Goal: Information Seeking & Learning: Find specific fact

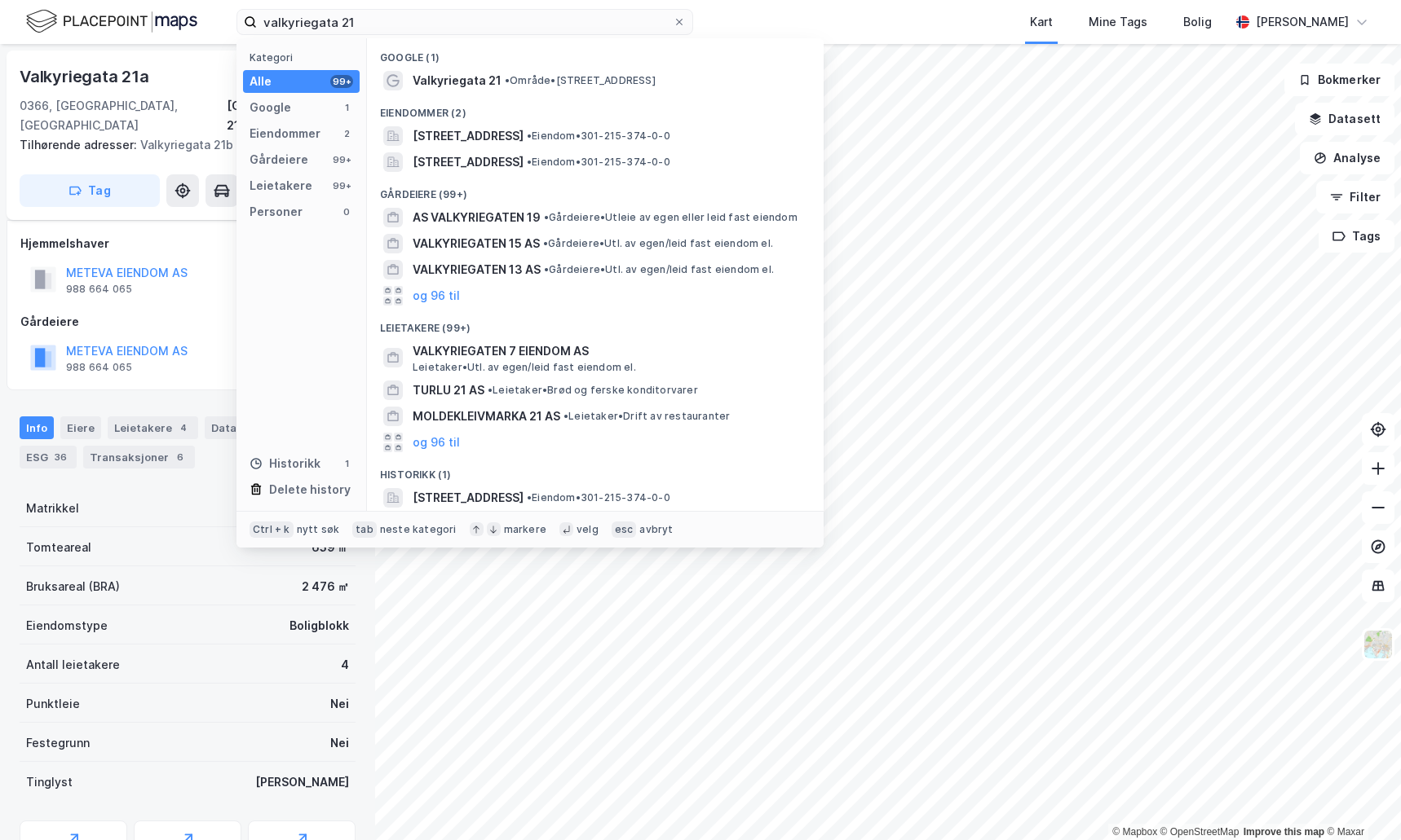
click at [367, 28] on input "valkyriegata 21" at bounding box center [465, 22] width 416 height 24
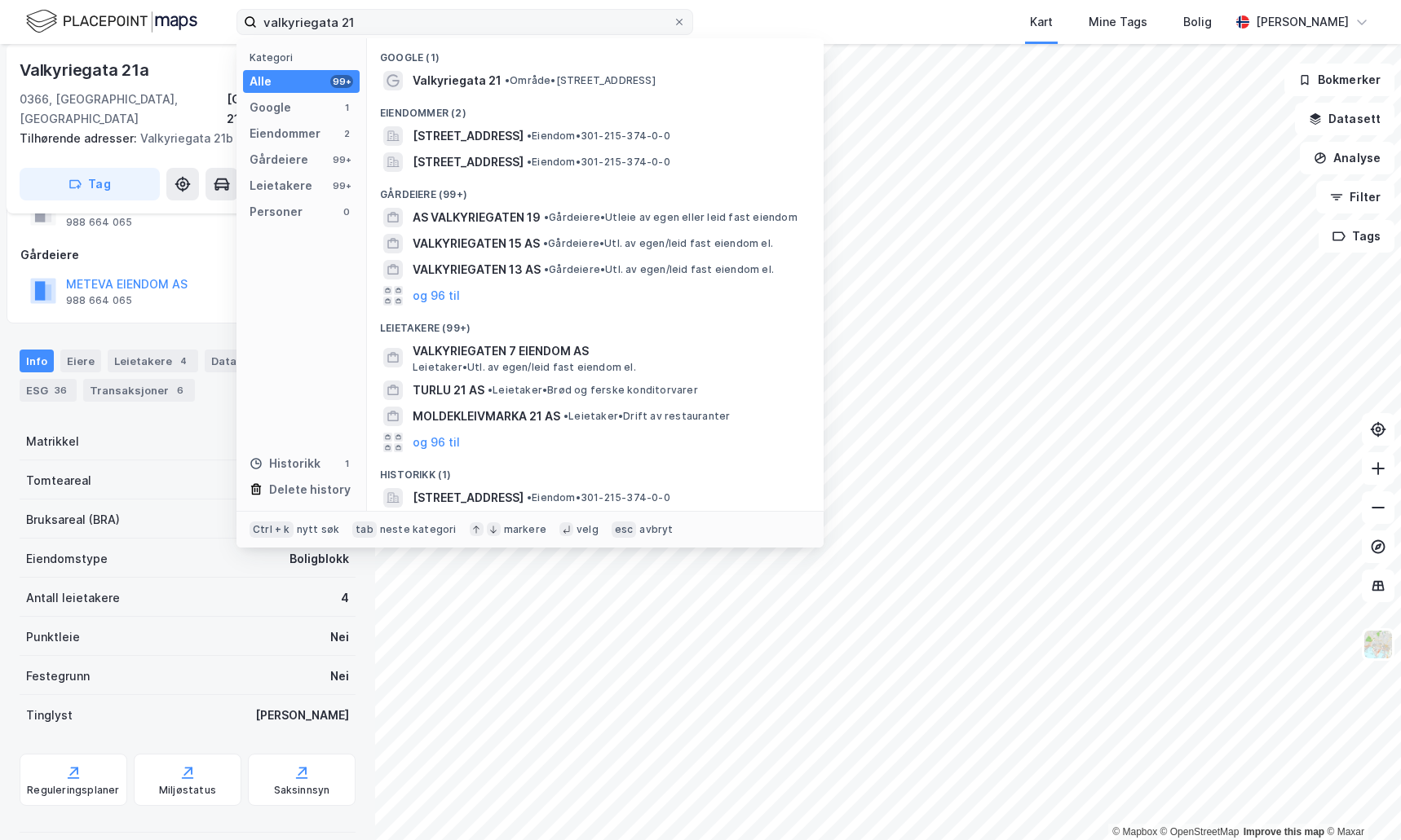
drag, startPoint x: 0, startPoint y: 0, endPoint x: 367, endPoint y: 28, distance: 368.1
click at [367, 28] on input "valkyriegata 21" at bounding box center [465, 22] width 416 height 24
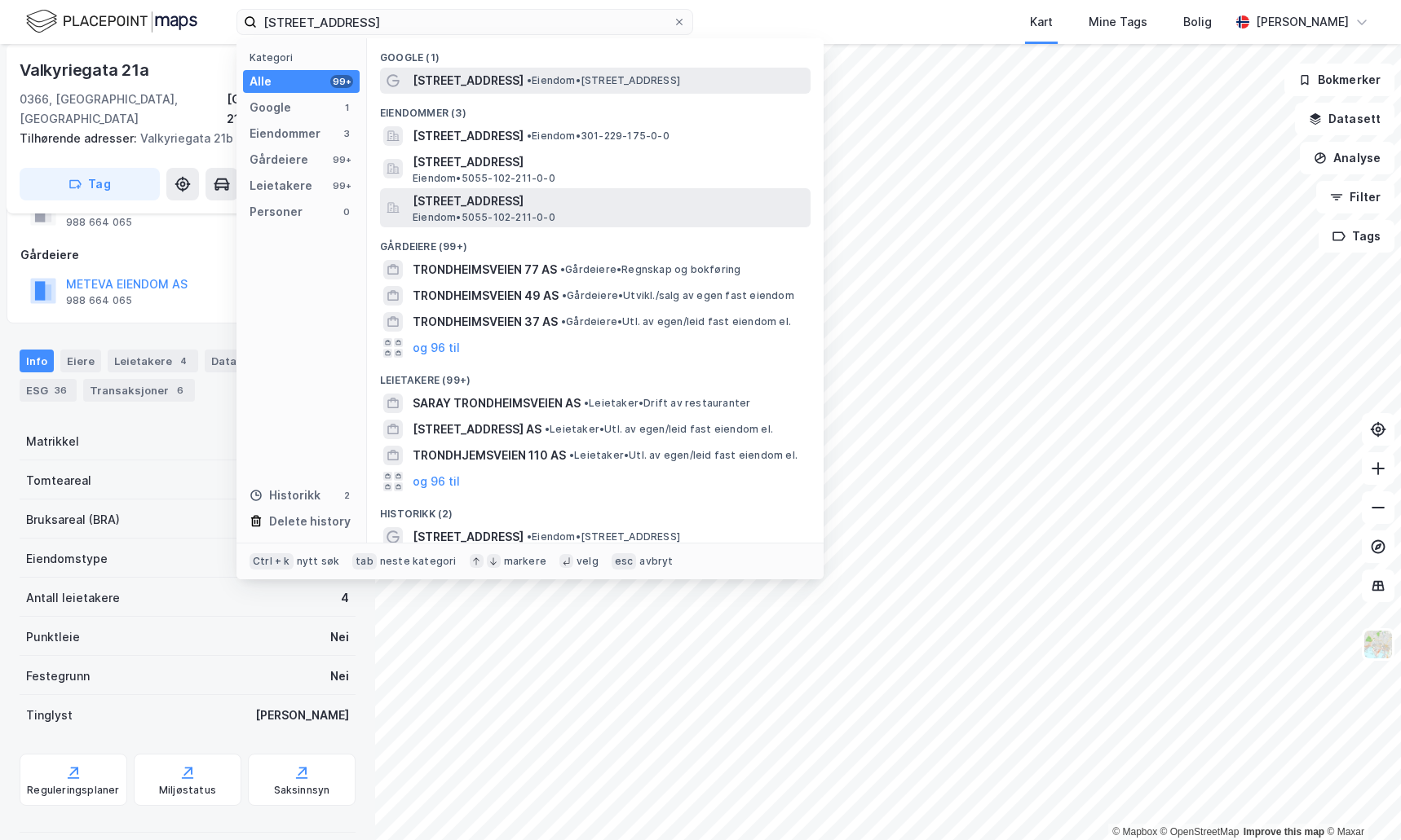
type input "[STREET_ADDRESS]"
click at [528, 74] on span "•" at bounding box center [528, 80] width 5 height 12
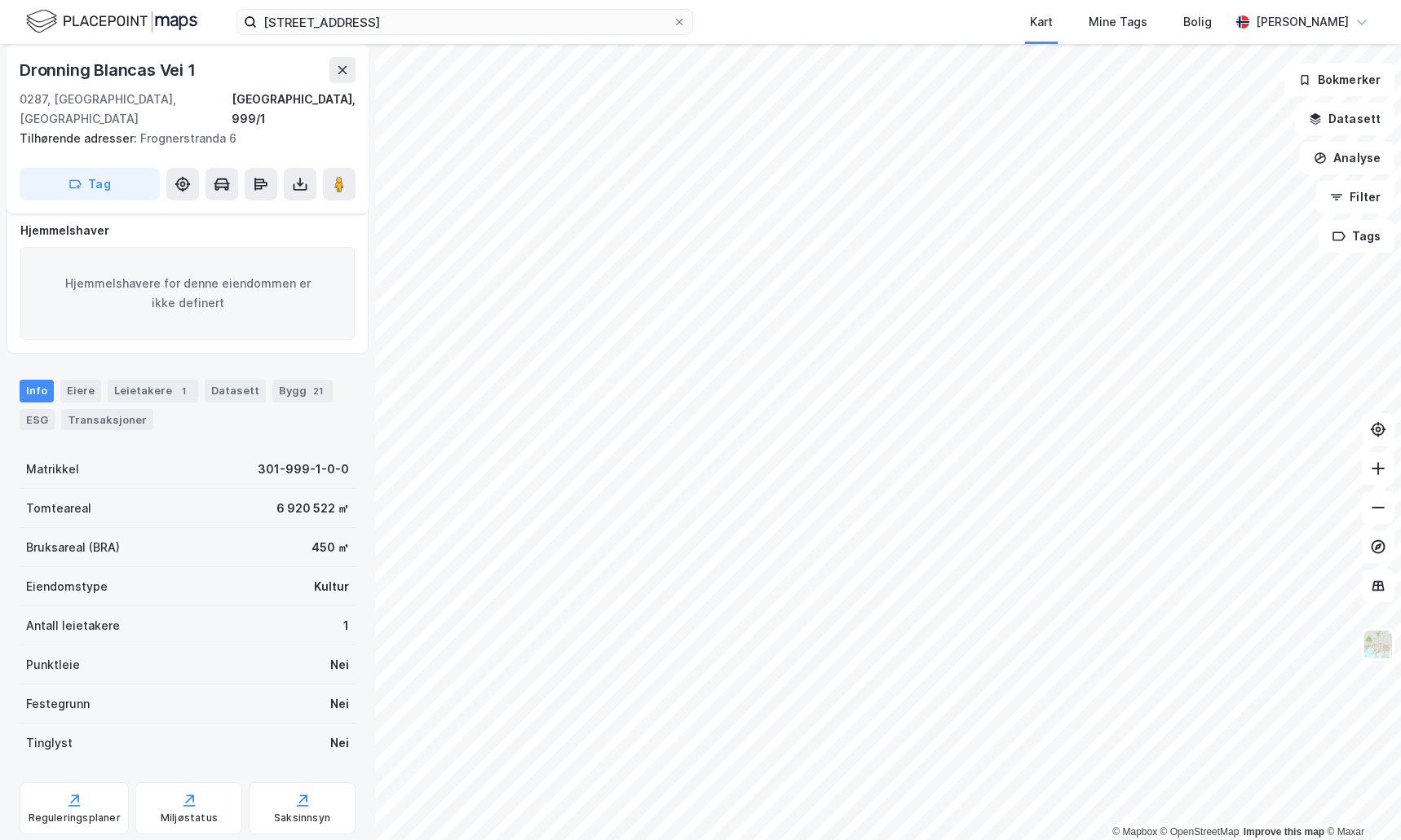
scroll to position [18, 0]
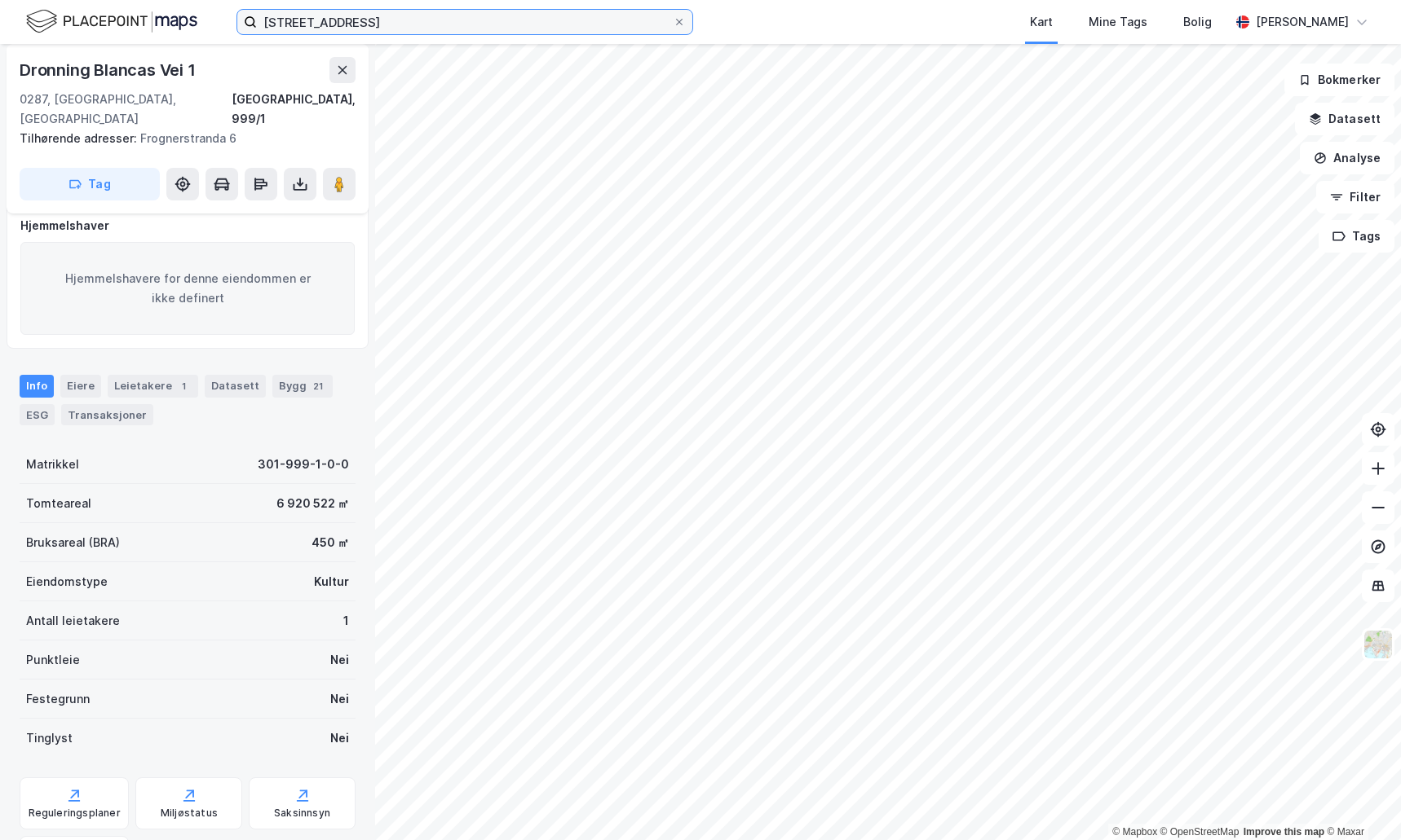
click at [406, 24] on input "[STREET_ADDRESS]" at bounding box center [465, 22] width 416 height 24
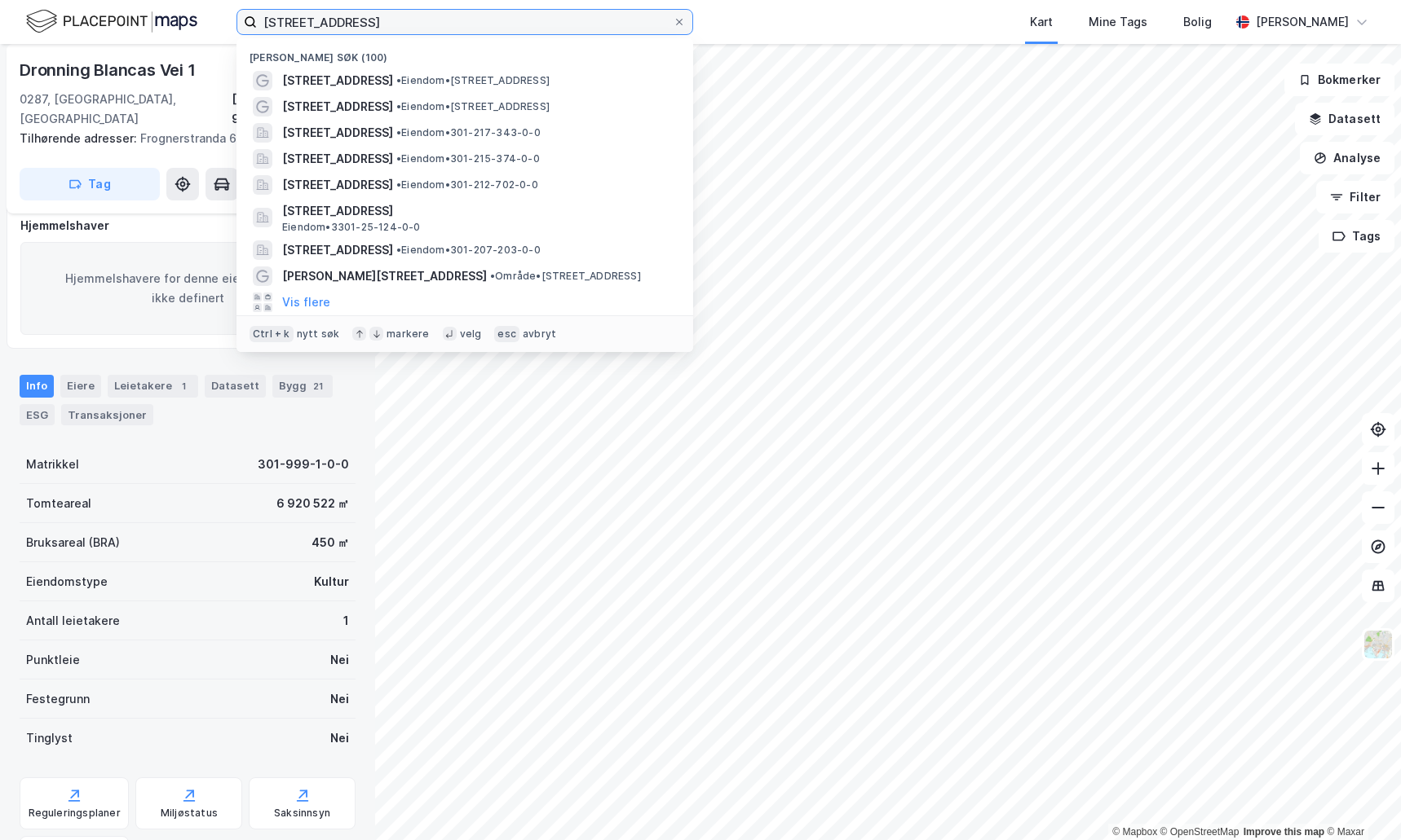
scroll to position [16, 0]
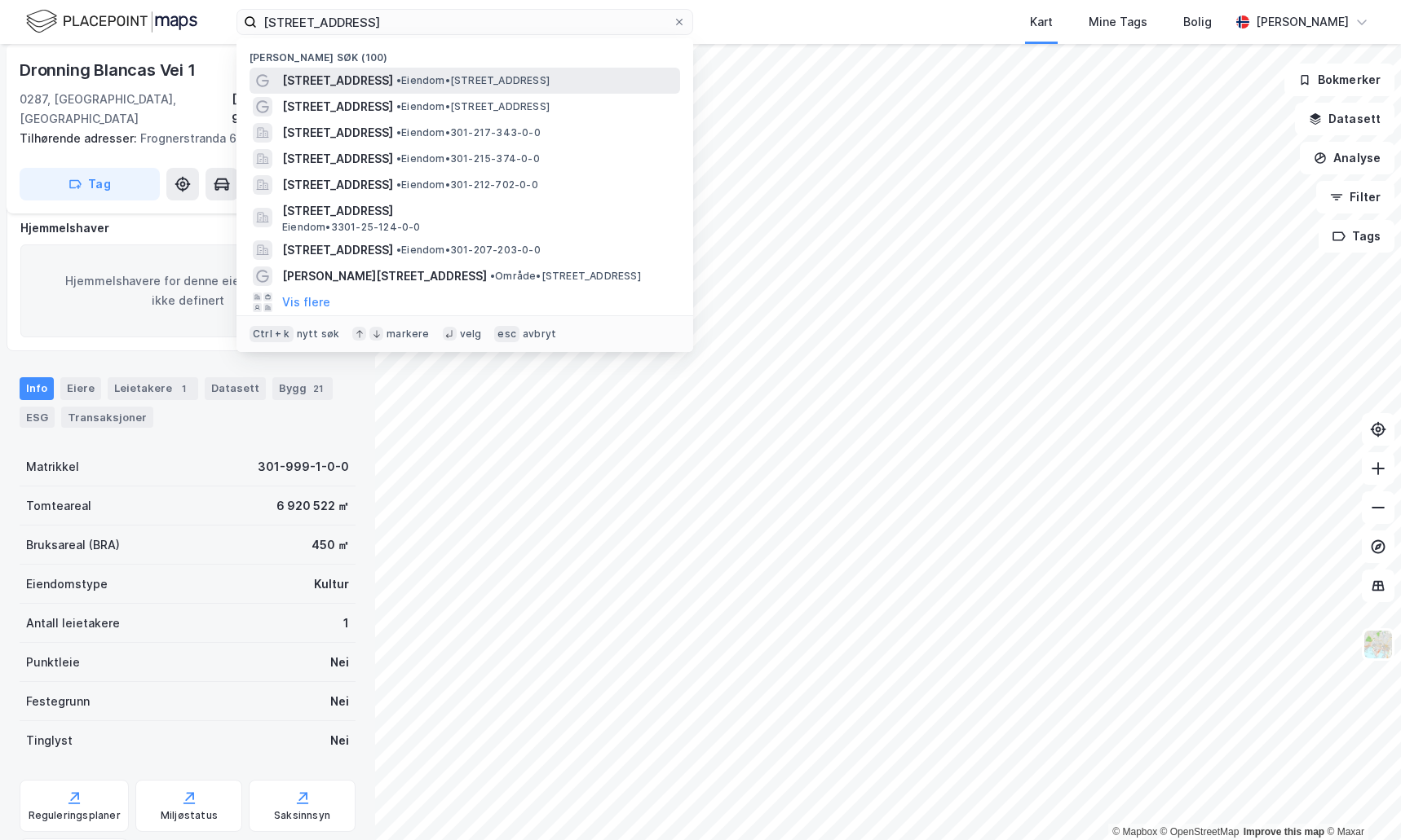
click at [409, 83] on span "• Eiendom • [STREET_ADDRESS]" at bounding box center [473, 81] width 153 height 13
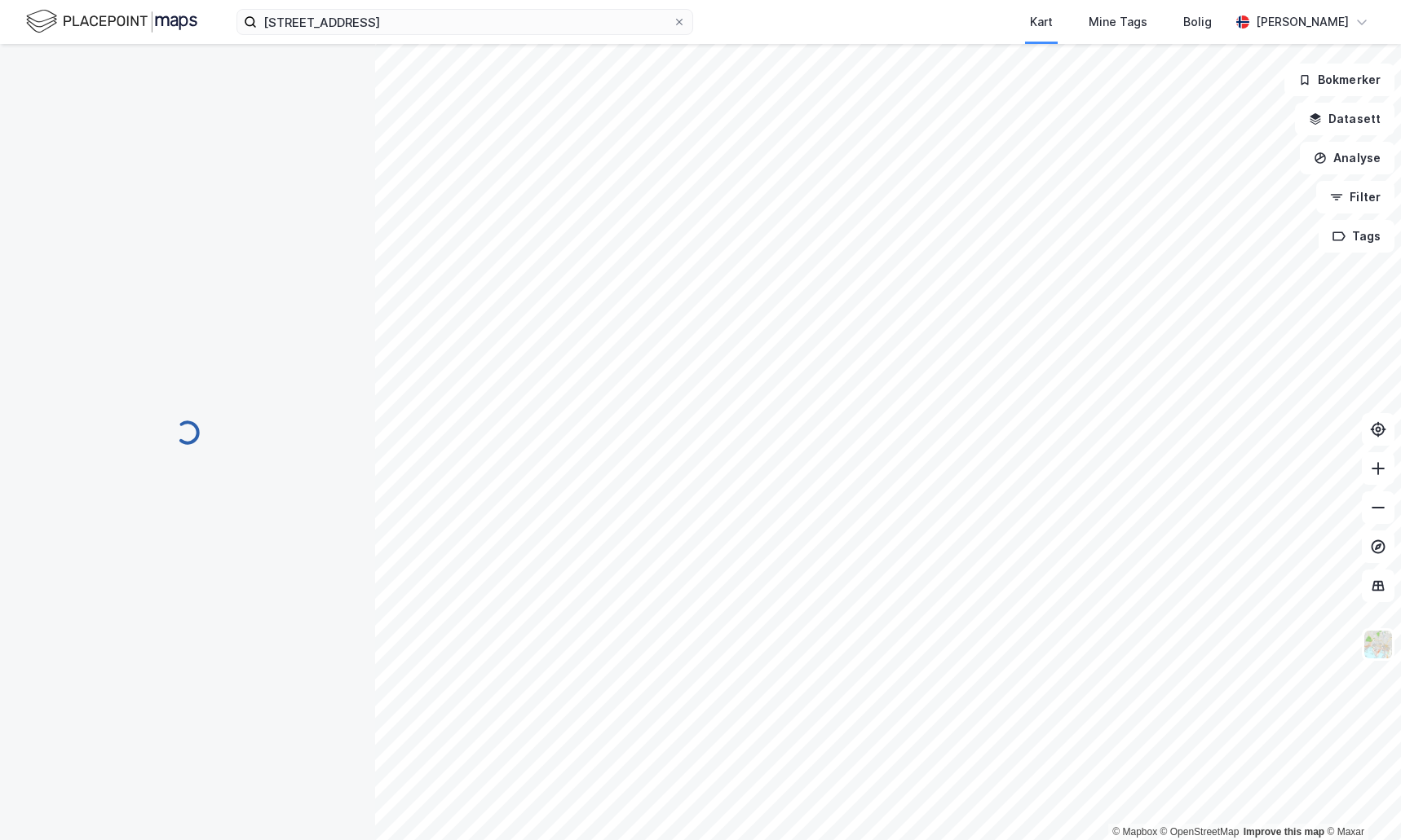
scroll to position [16, 0]
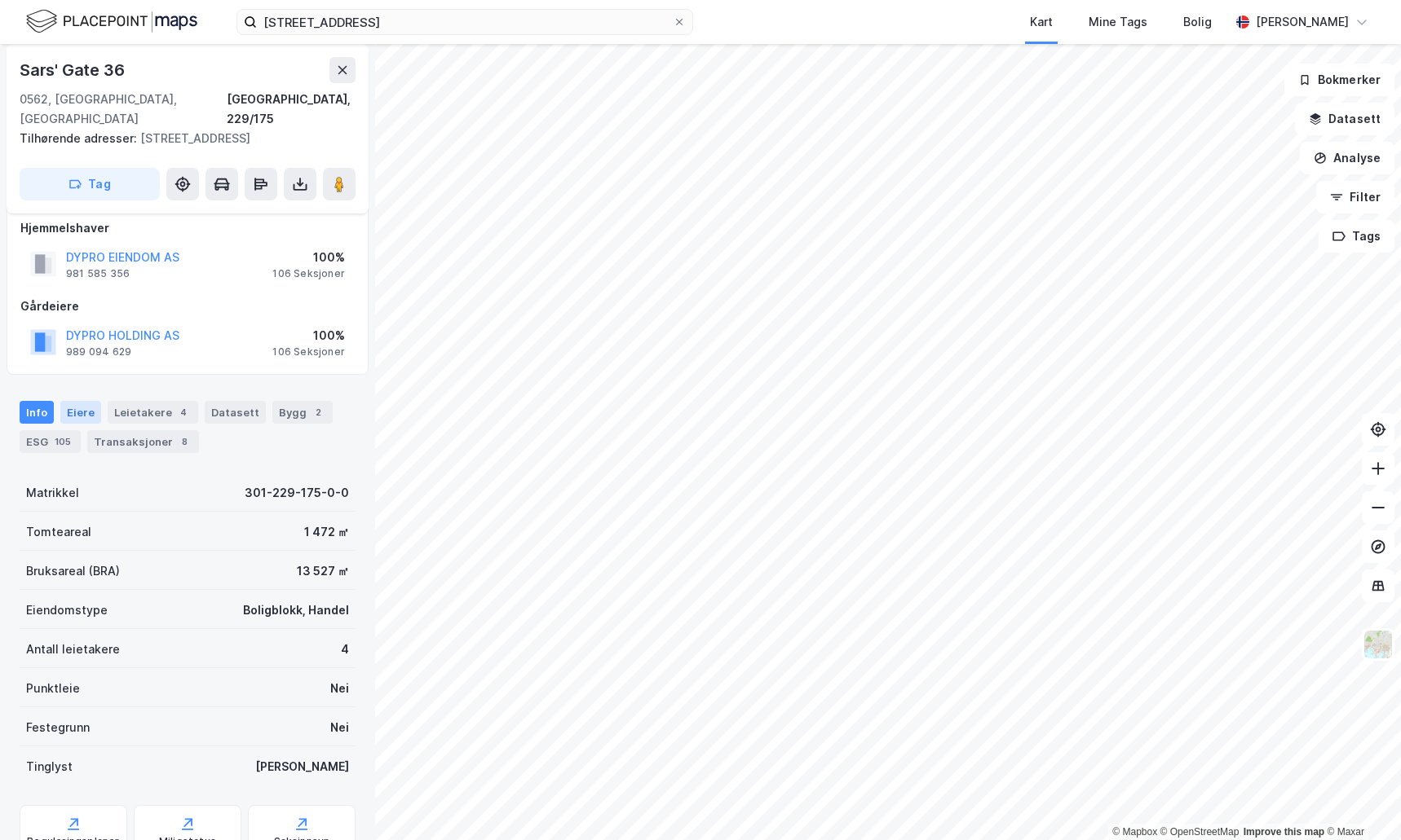
click at [79, 401] on div "Eiere" at bounding box center [81, 412] width 41 height 23
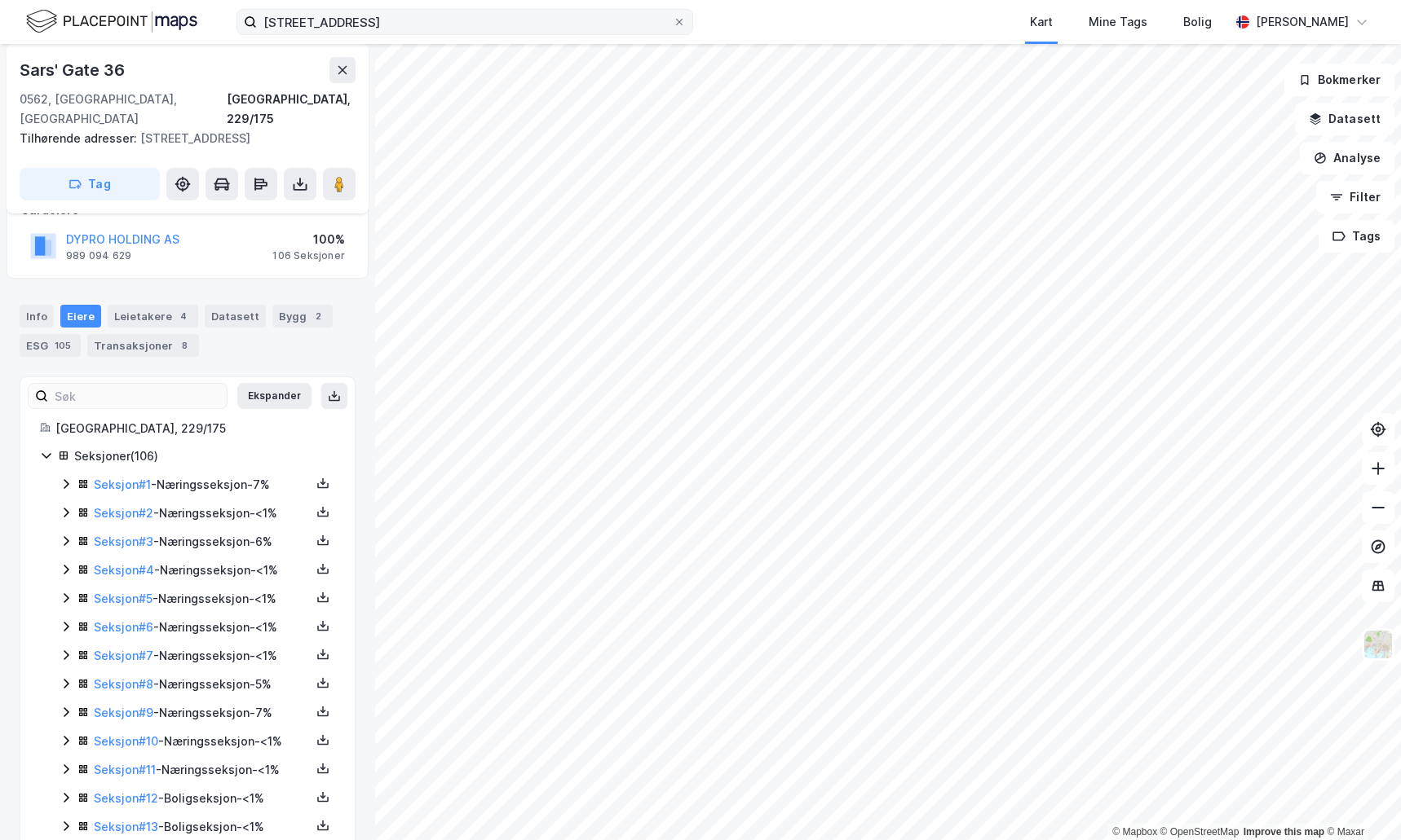
scroll to position [107, 0]
